Goal: Information Seeking & Learning: Learn about a topic

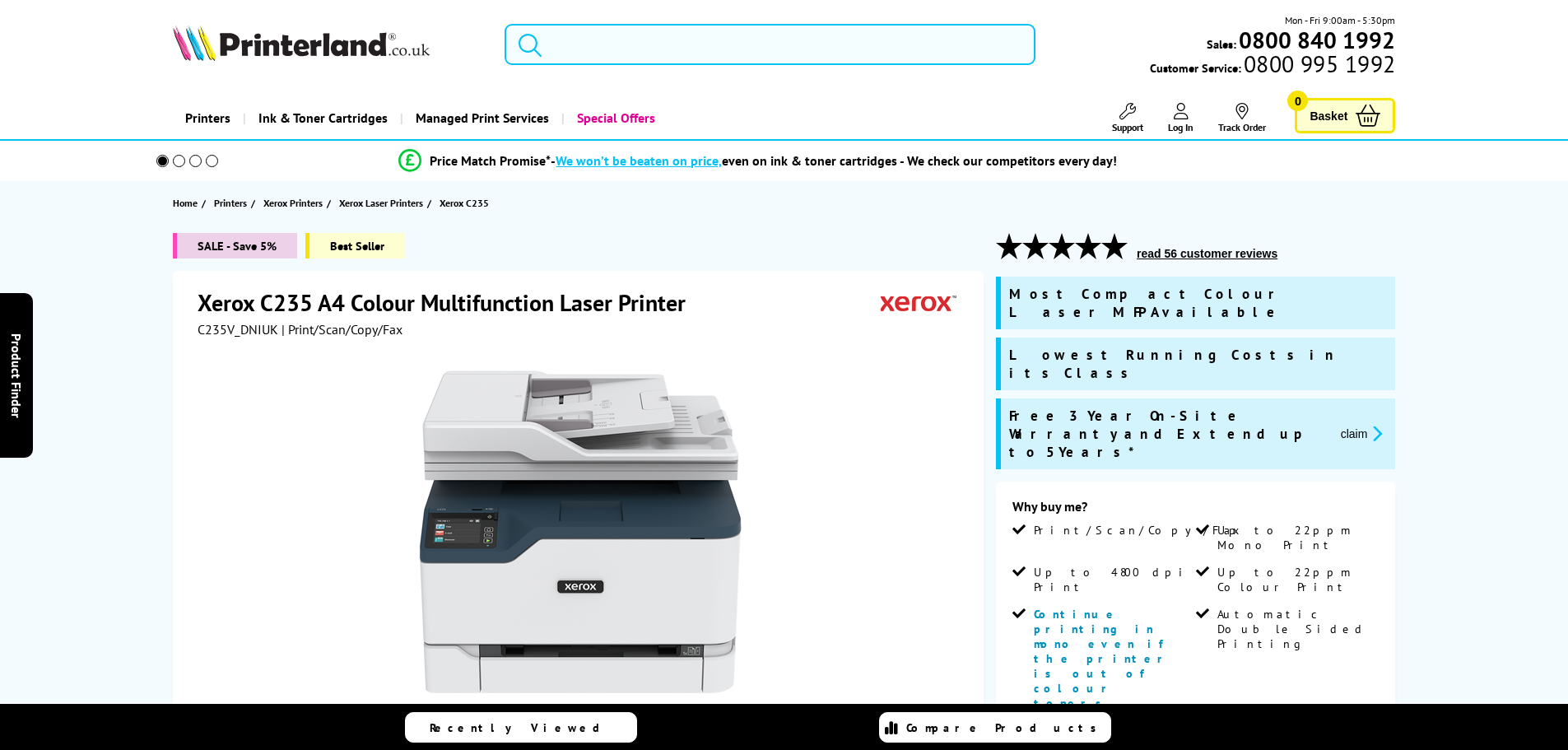
click at [667, 45] on input "search" at bounding box center [770, 43] width 531 height 41
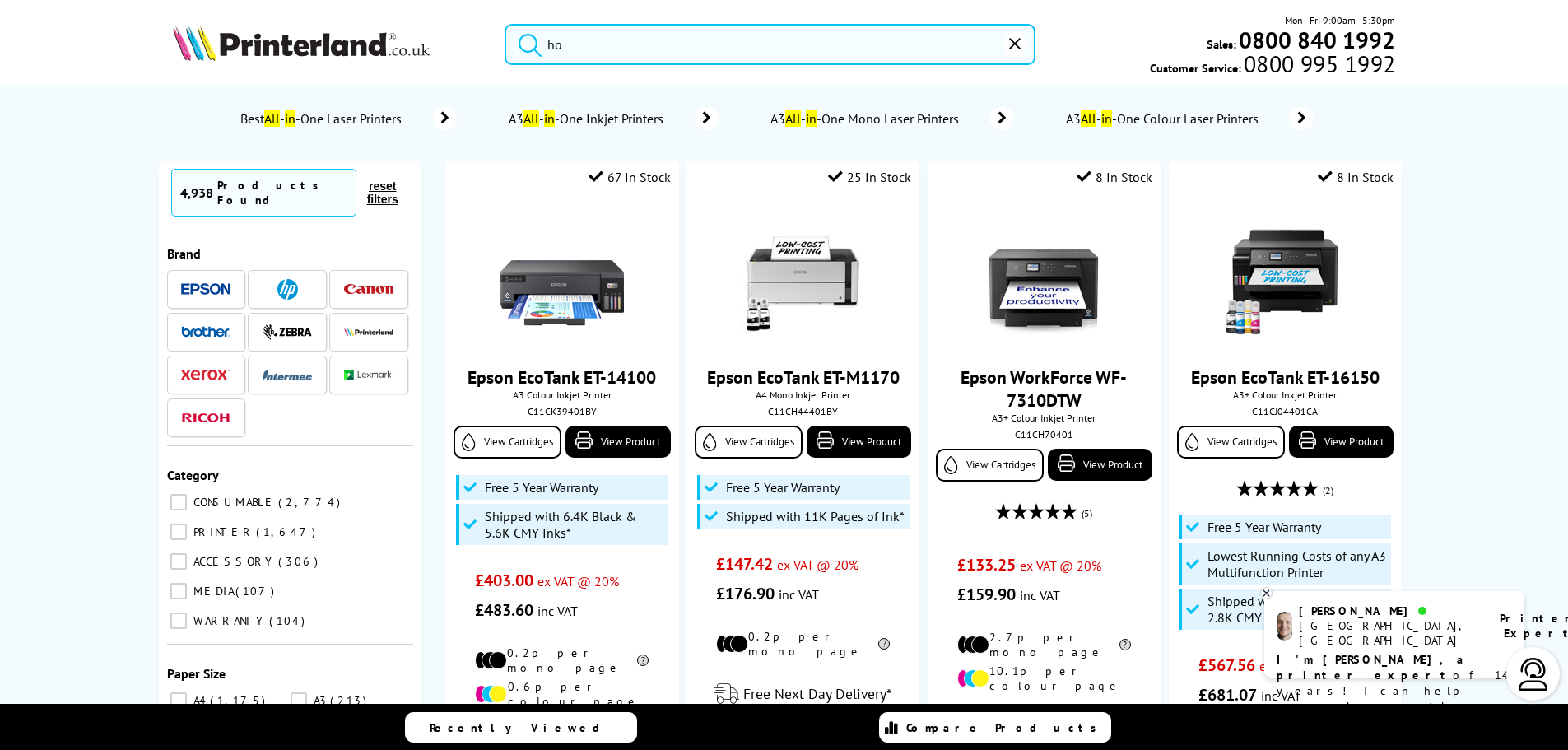
type input "h"
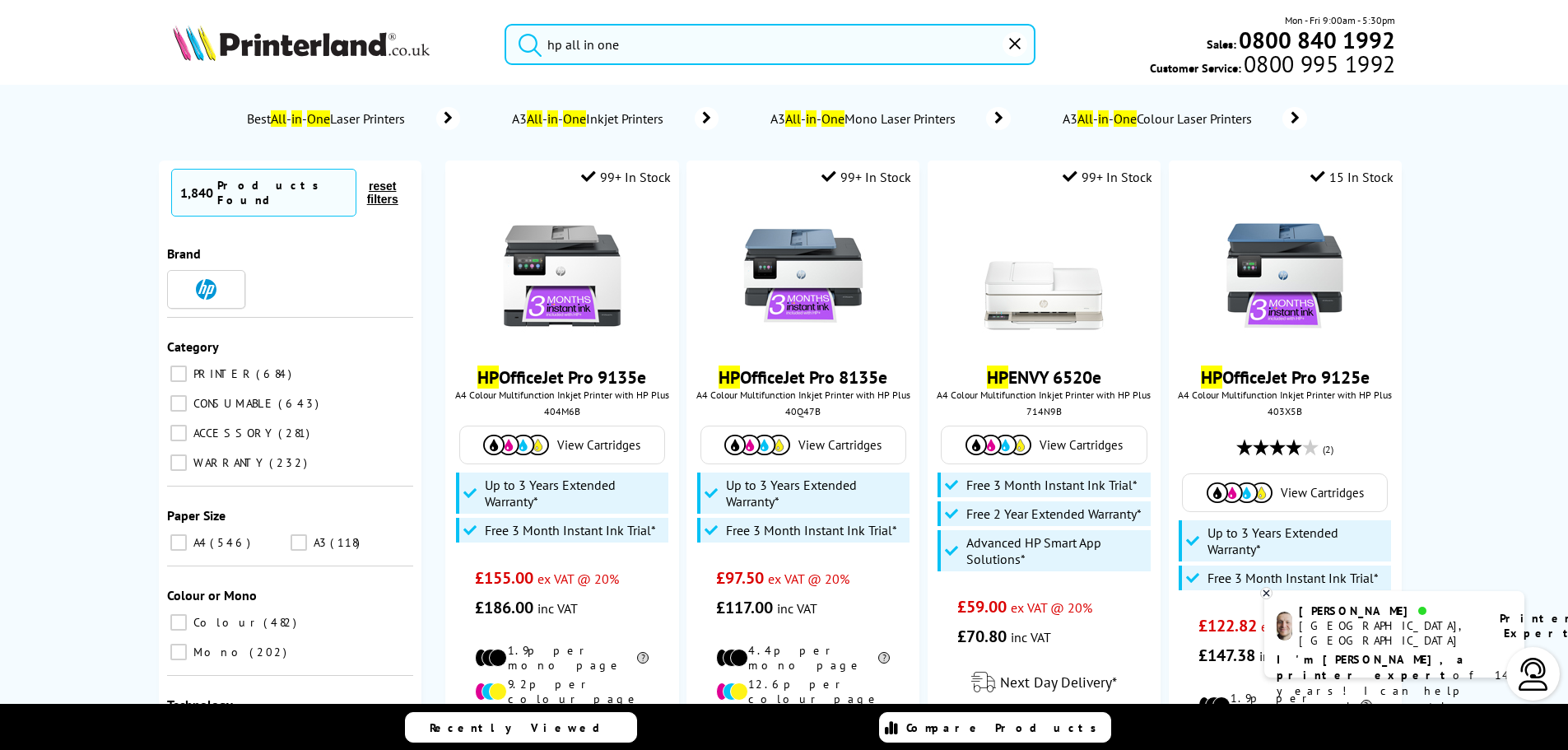
click at [506, 23] on button "submit" at bounding box center [526, 42] width 41 height 37
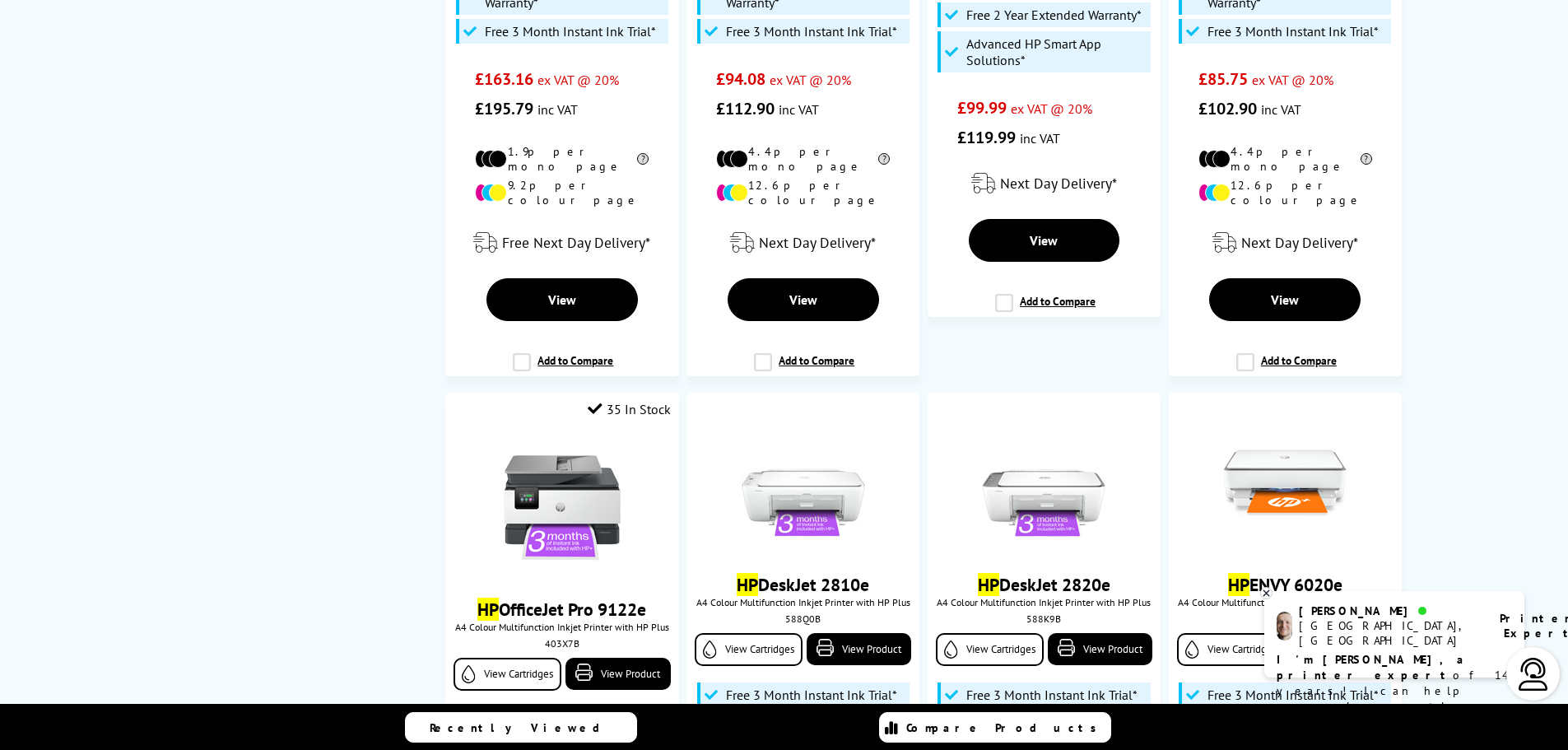
scroll to position [2059, 0]
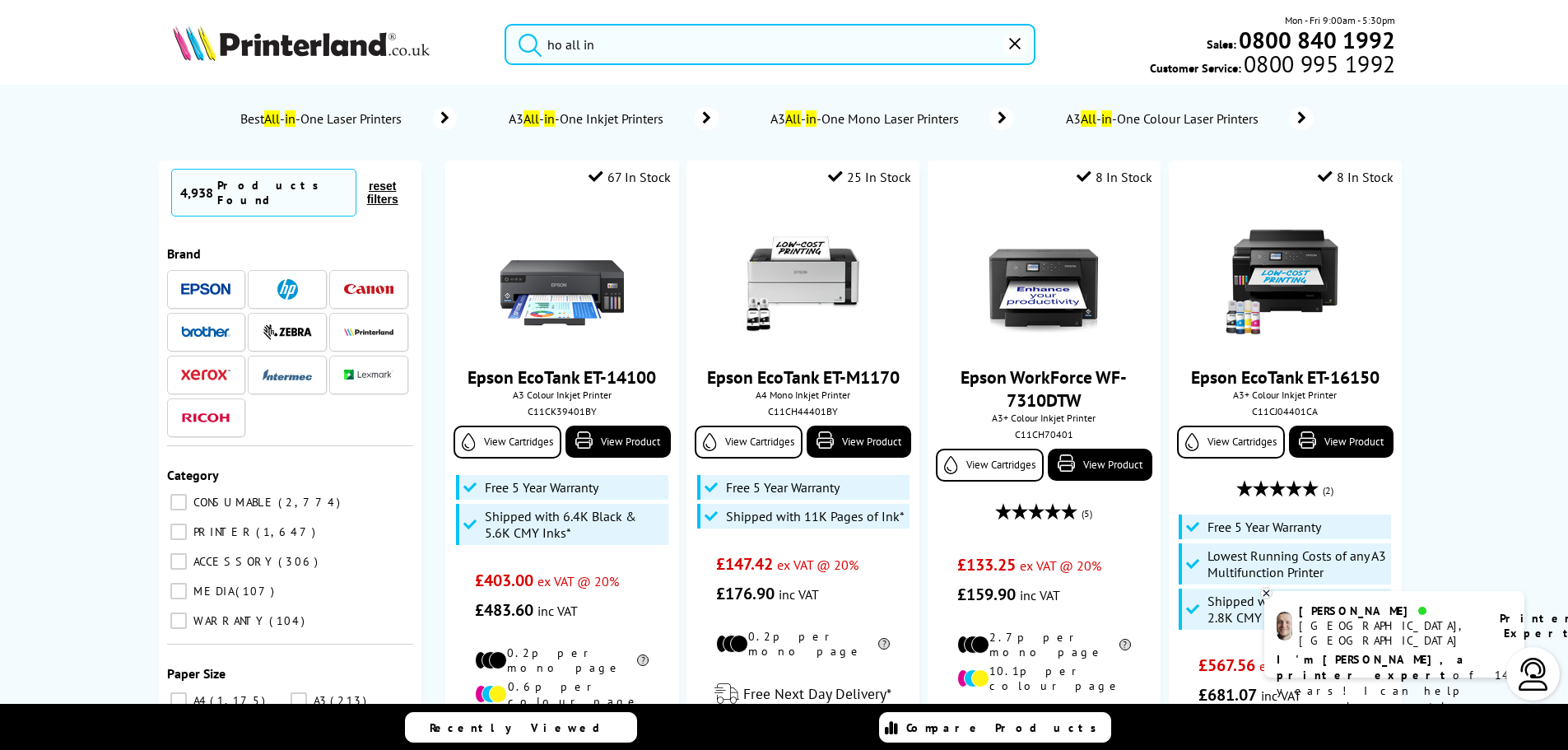
type input "ho all in"
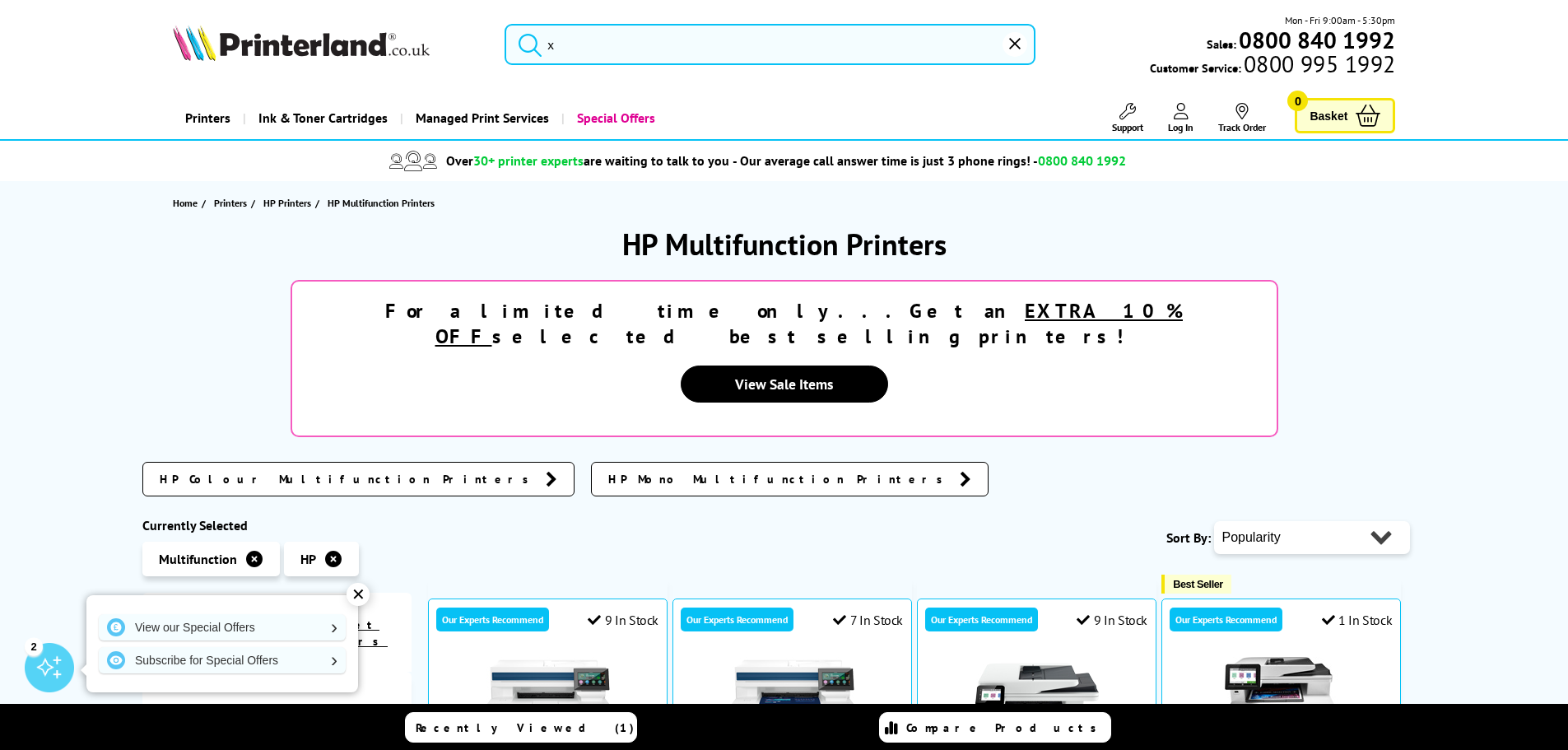
type input "zx"
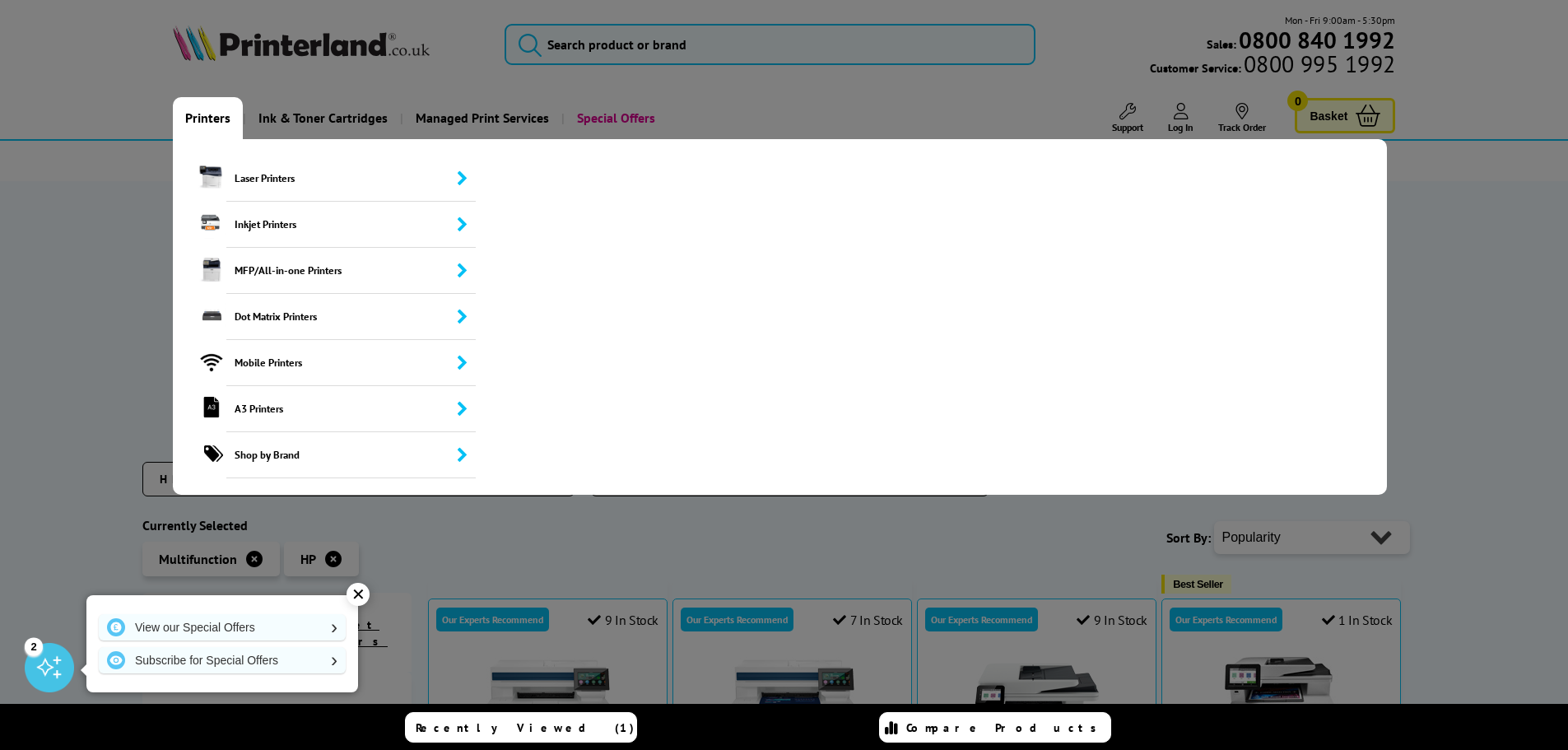
click at [186, 120] on link "Printers" at bounding box center [208, 118] width 70 height 42
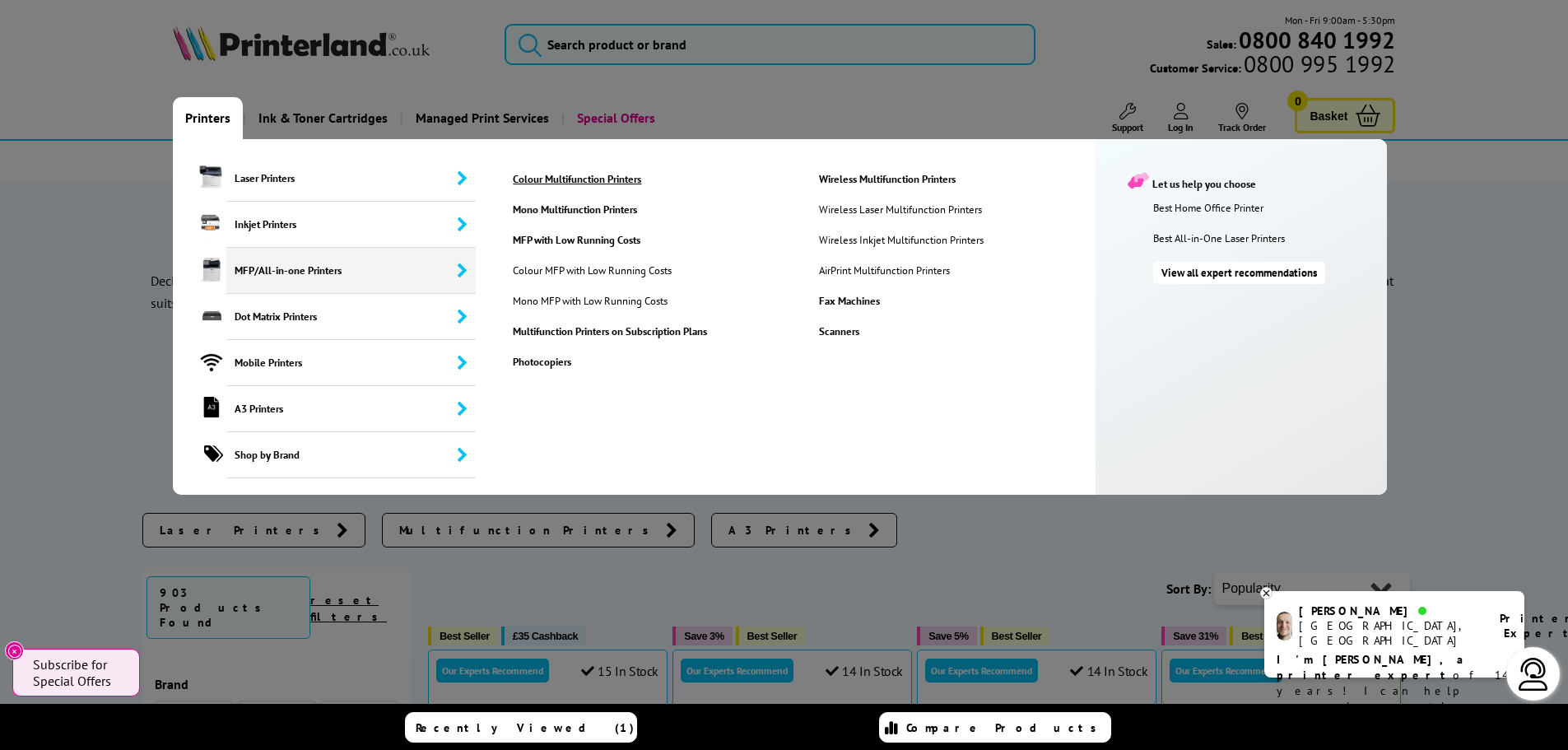
click at [598, 181] on link "Colour Multifunction Printers" at bounding box center [652, 179] width 304 height 14
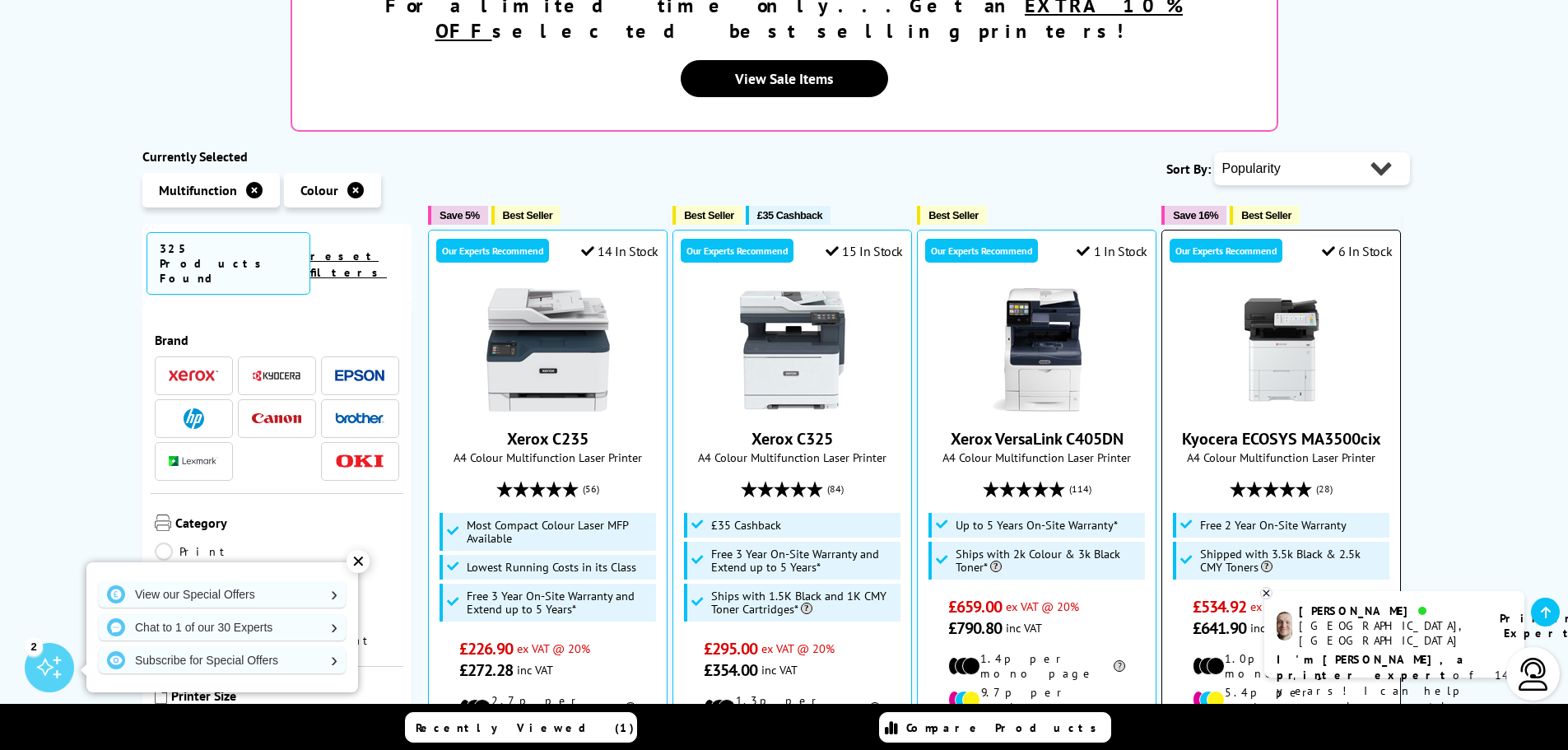
scroll to position [412, 0]
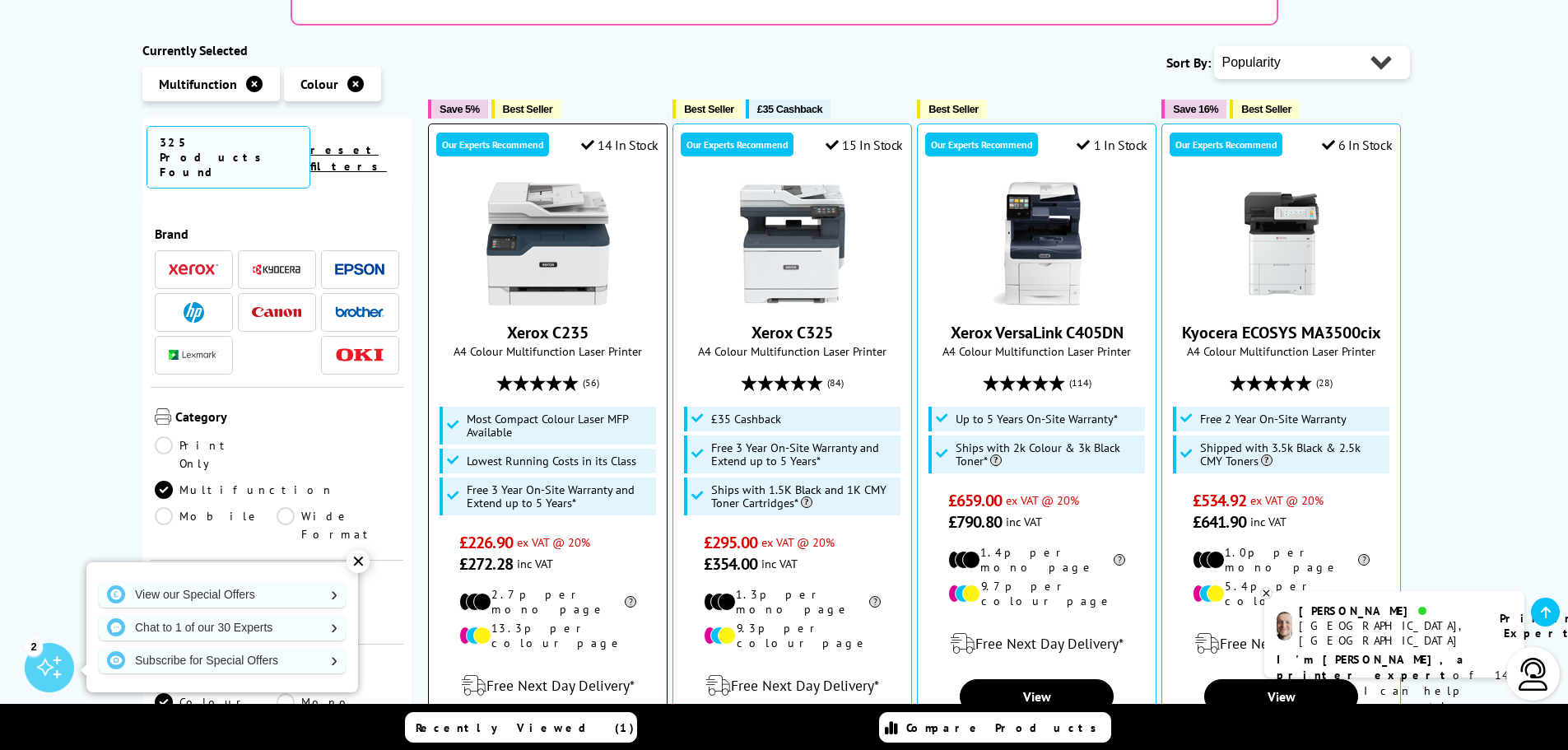
click at [546, 206] on img at bounding box center [548, 243] width 123 height 123
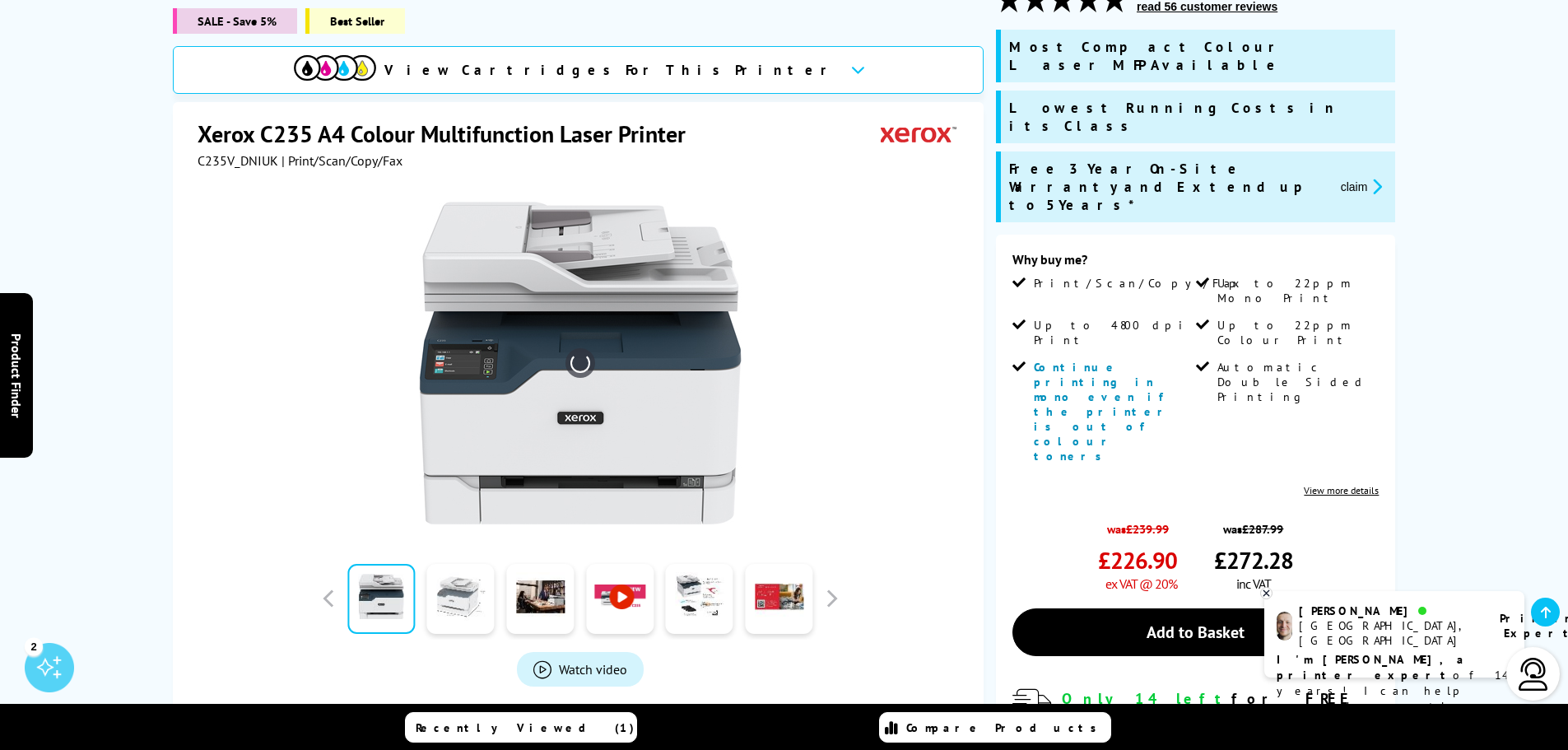
click at [463, 621] on link at bounding box center [461, 599] width 68 height 70
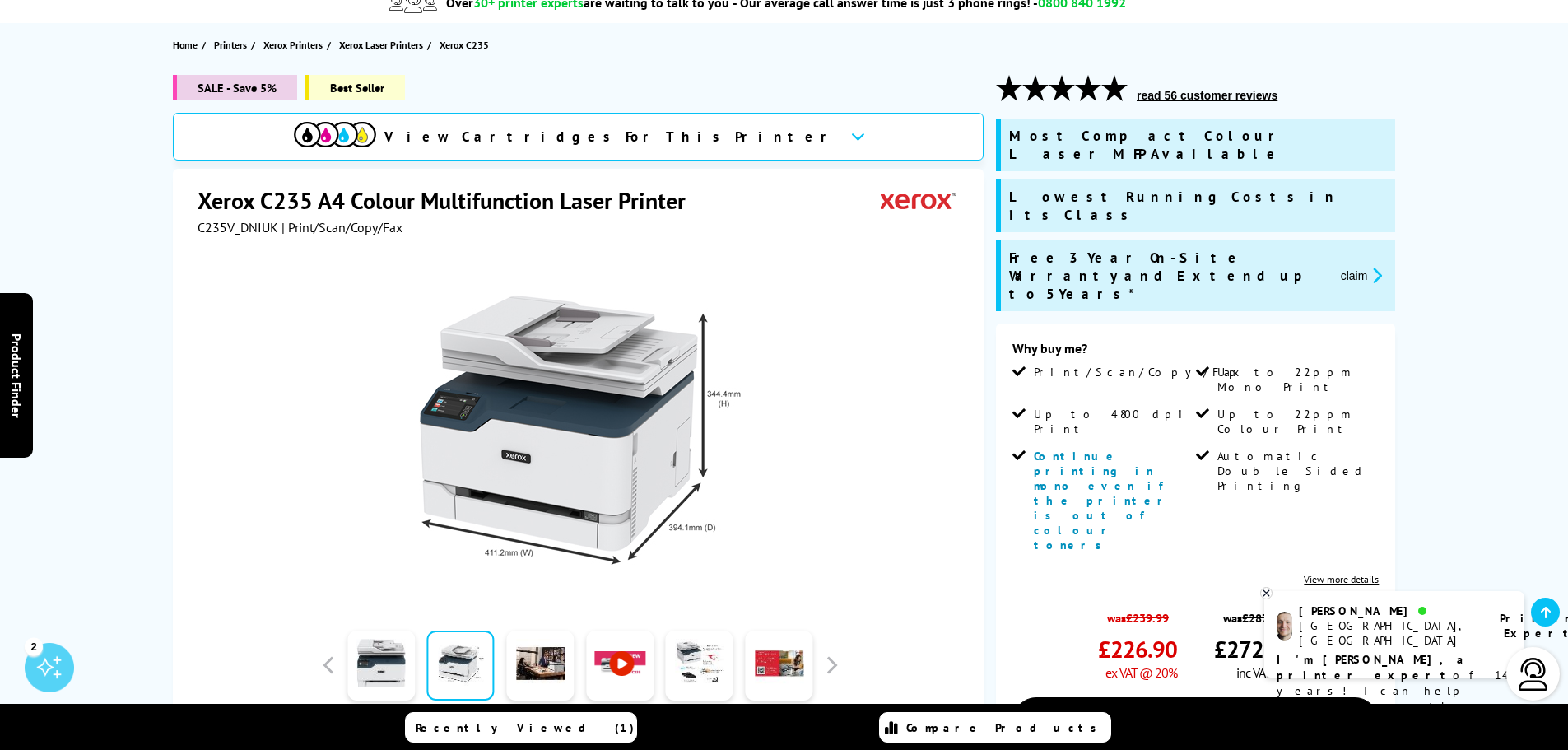
scroll to position [165, 0]
